Goal: Use online tool/utility: Utilize a website feature to perform a specific function

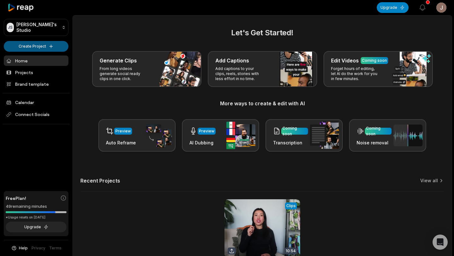
click at [35, 47] on html "JS [PERSON_NAME]'s Studio Create Project Home Projects Brand template Calendar …" at bounding box center [227, 128] width 454 height 256
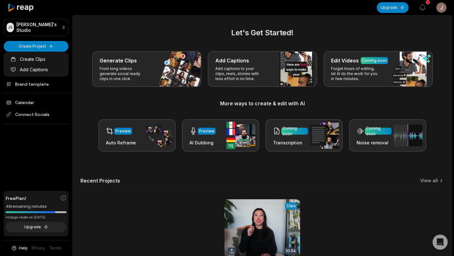
click at [145, 65] on html "JS [PERSON_NAME]'s Studio Create Project Home Projects Brand template Calendar …" at bounding box center [227, 128] width 454 height 256
click at [145, 65] on div "Generate Clips From long videos generate social ready clips in one click." at bounding box center [146, 69] width 109 height 36
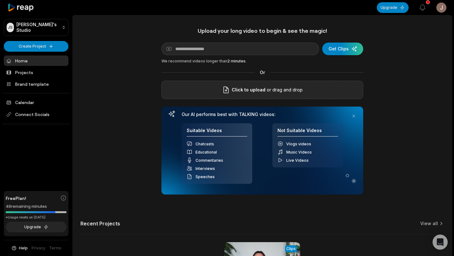
click at [233, 88] on label "Click to upload" at bounding box center [243, 90] width 43 height 8
click at [0, 0] on input "Click to upload" at bounding box center [0, 0] width 0 height 0
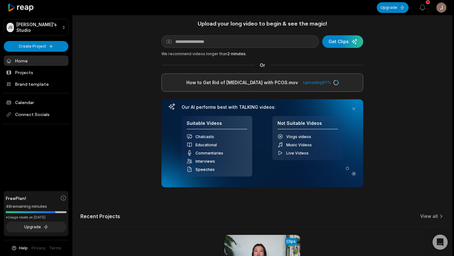
scroll to position [10, 0]
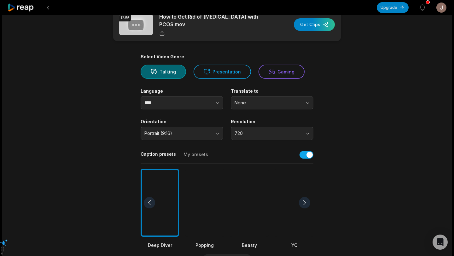
scroll to position [11, 0]
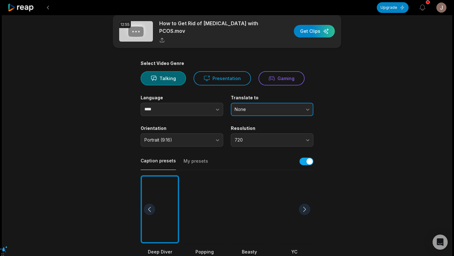
click at [246, 109] on button "None" at bounding box center [272, 109] width 83 height 13
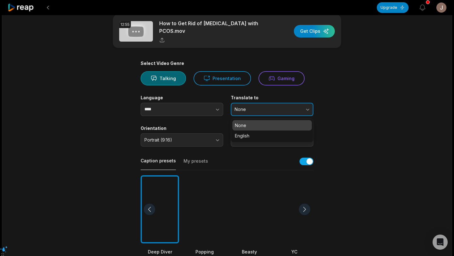
click at [246, 109] on button "None" at bounding box center [272, 109] width 83 height 13
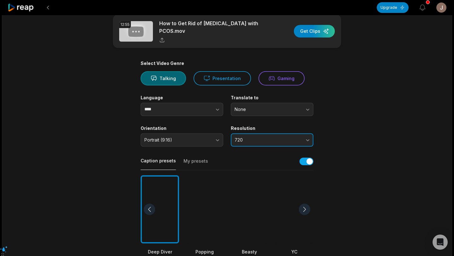
click at [242, 137] on span "720" at bounding box center [268, 140] width 66 height 6
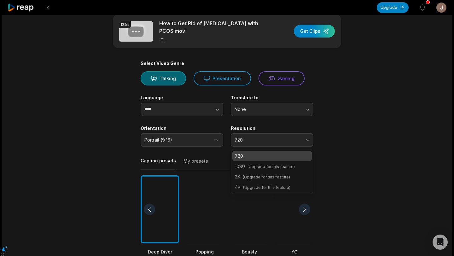
click at [252, 166] on span "(Upgrade for this feature)" at bounding box center [271, 166] width 47 height 5
click at [347, 151] on main "12:55 How to Get Rid of [MEDICAL_DATA] with PCOS.mov Get Clips Select Video Gen…" at bounding box center [226, 208] width 305 height 387
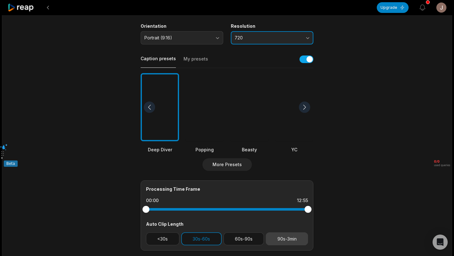
scroll to position [0, 0]
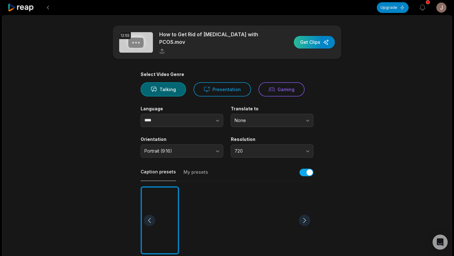
click at [318, 44] on div "button" at bounding box center [314, 42] width 41 height 13
